Goal: Find specific page/section: Find specific page/section

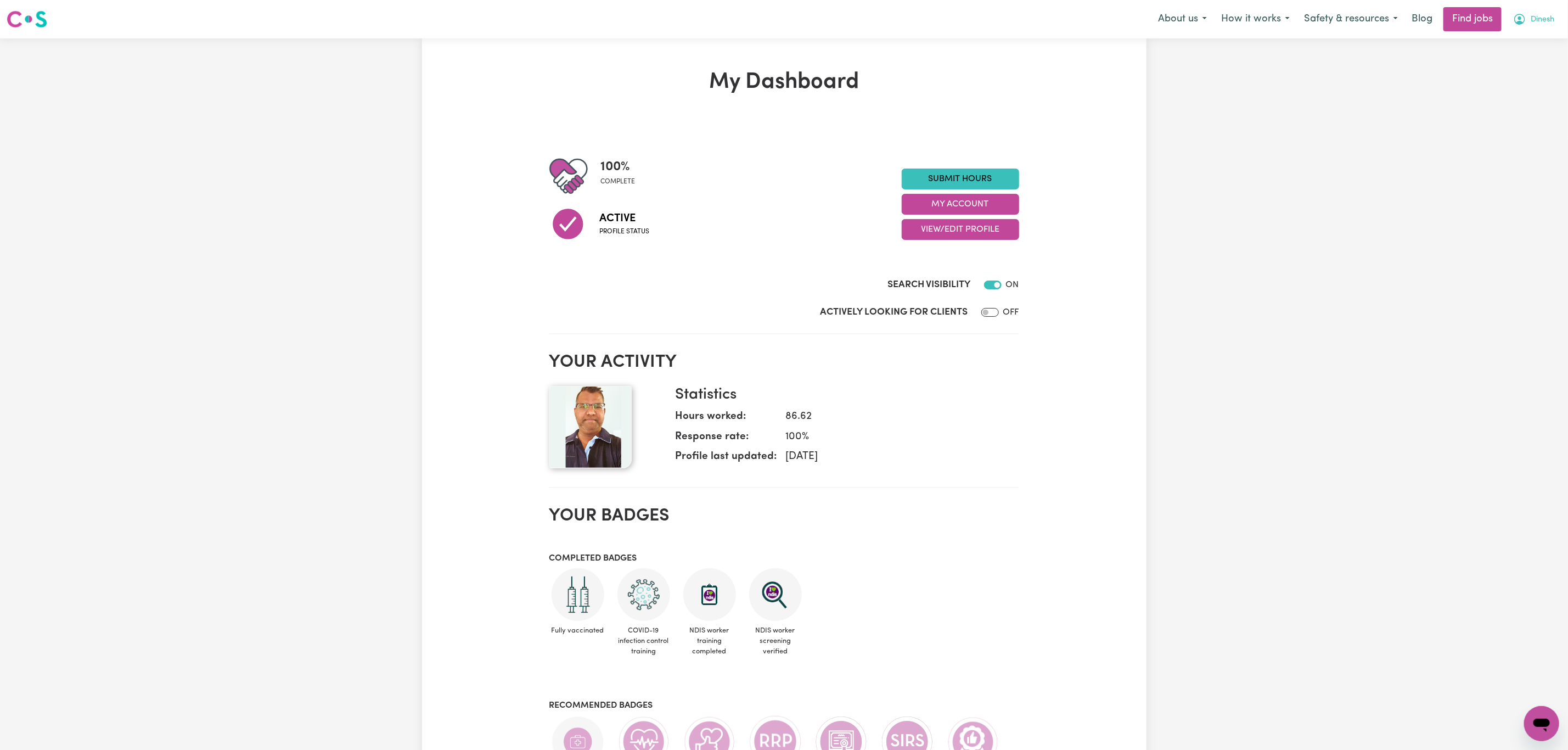
click at [1531, 22] on span "Dinesh" at bounding box center [1543, 20] width 23 height 12
click at [1520, 60] on link "My Dashboard" at bounding box center [1517, 63] width 87 height 21
click at [1513, 48] on link "My Account" at bounding box center [1517, 43] width 87 height 21
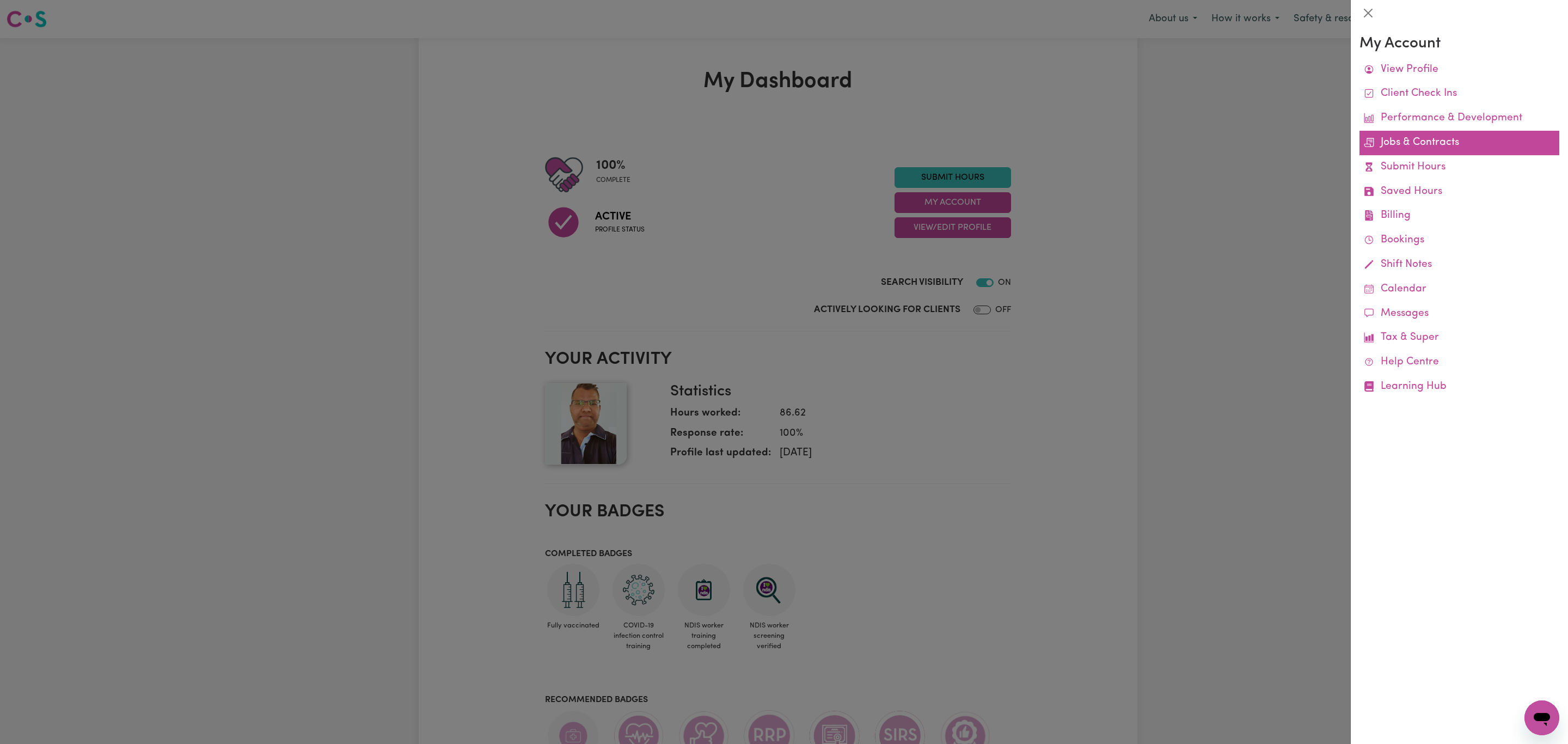
click at [1434, 139] on link "Jobs & Contracts" at bounding box center [1459, 143] width 200 height 24
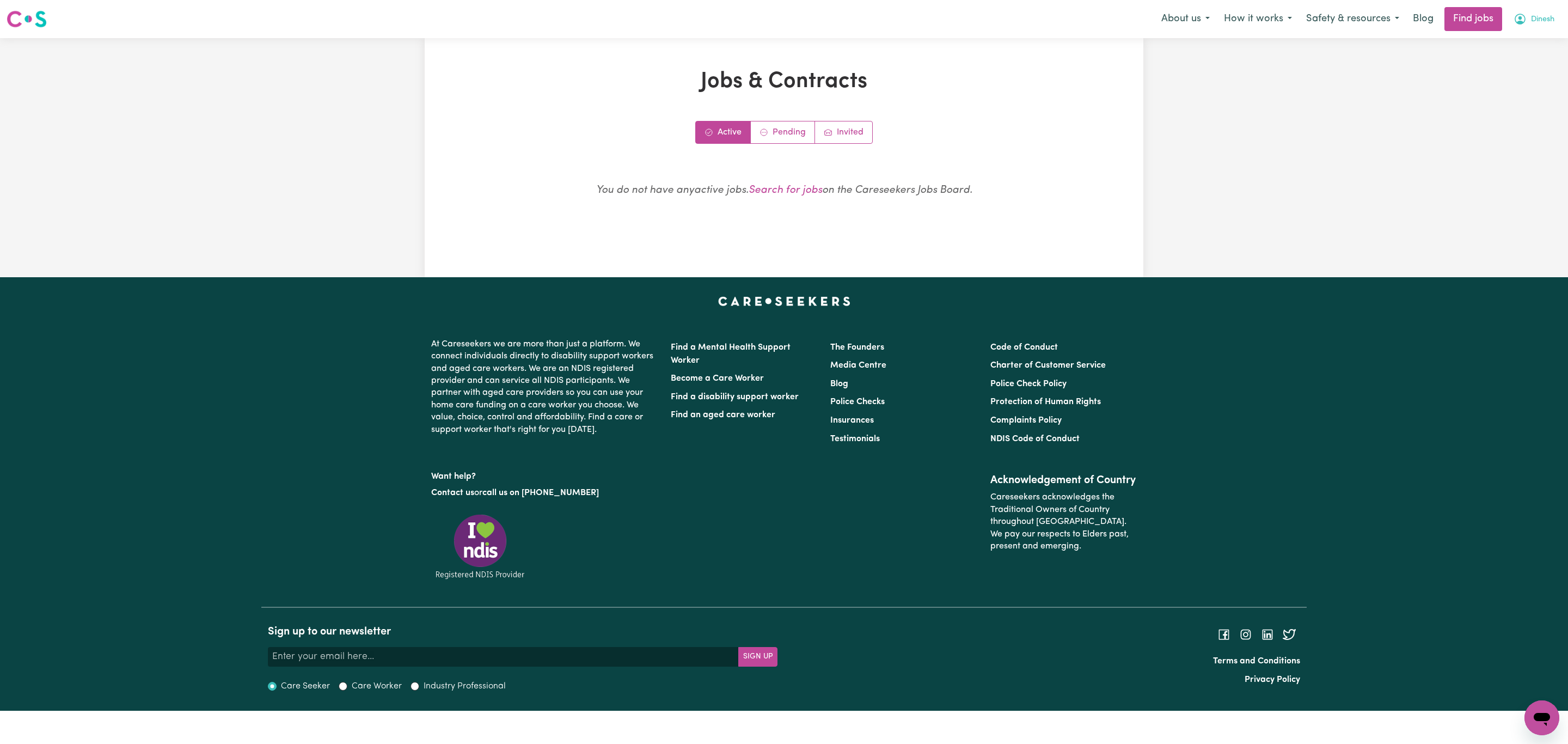
drag, startPoint x: 1536, startPoint y: 17, endPoint x: 1529, endPoint y: 30, distance: 14.8
click at [1535, 18] on span "Dinesh" at bounding box center [1542, 19] width 23 height 12
click at [1522, 41] on link "My Account" at bounding box center [1517, 43] width 86 height 21
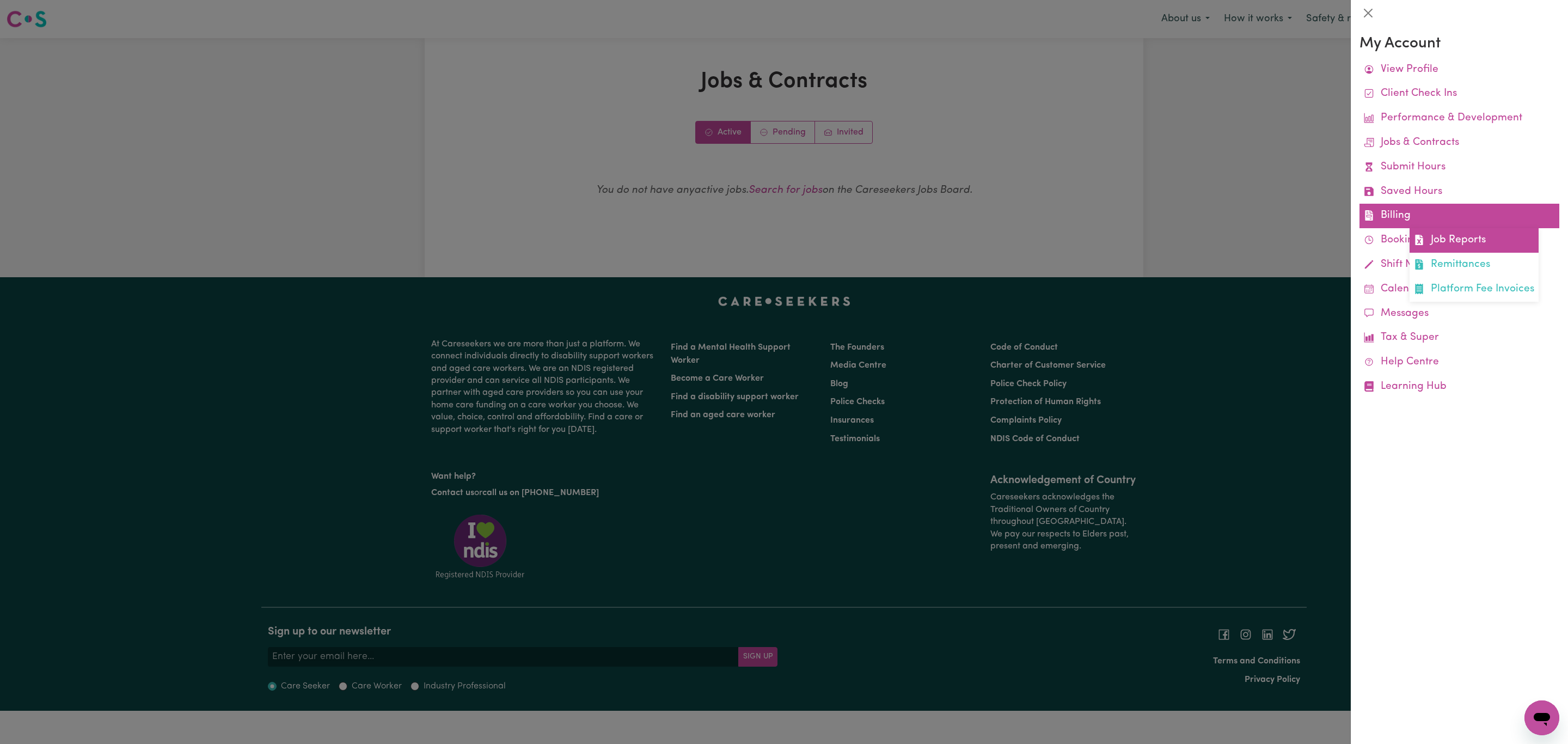
click at [1468, 236] on link "Job Reports" at bounding box center [1474, 240] width 129 height 24
